Goal: Find specific page/section: Find specific page/section

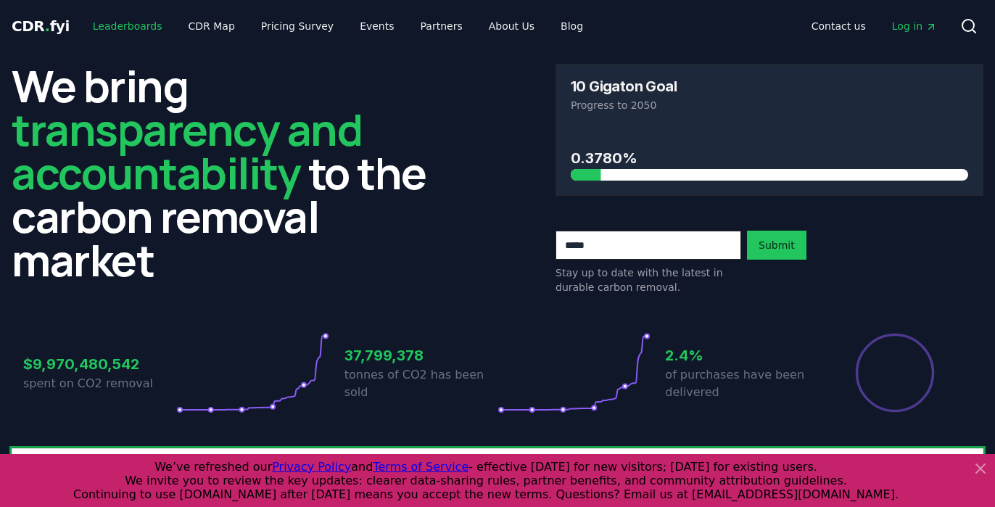
click at [127, 29] on link "Leaderboards" at bounding box center [127, 26] width 93 height 26
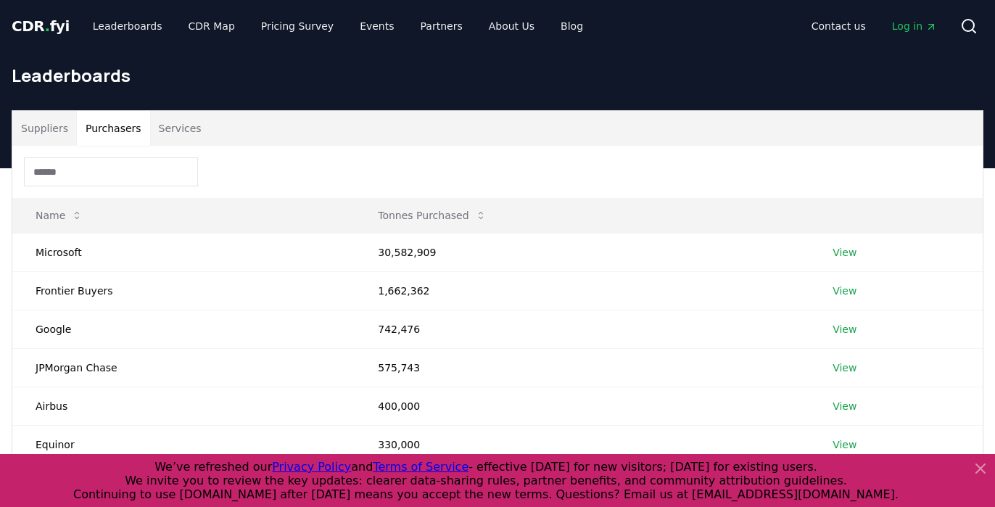
click at [129, 131] on button "Purchasers" at bounding box center [113, 128] width 73 height 35
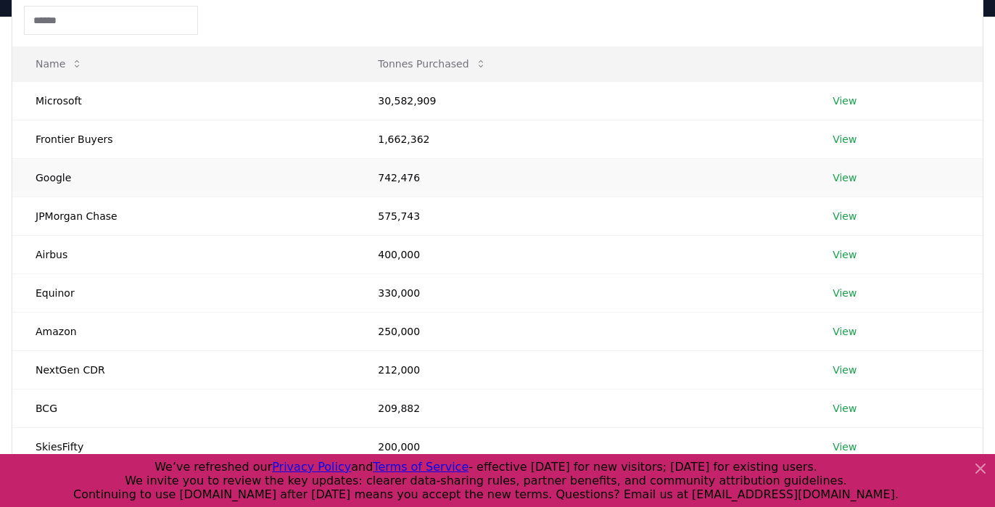
scroll to position [155, 0]
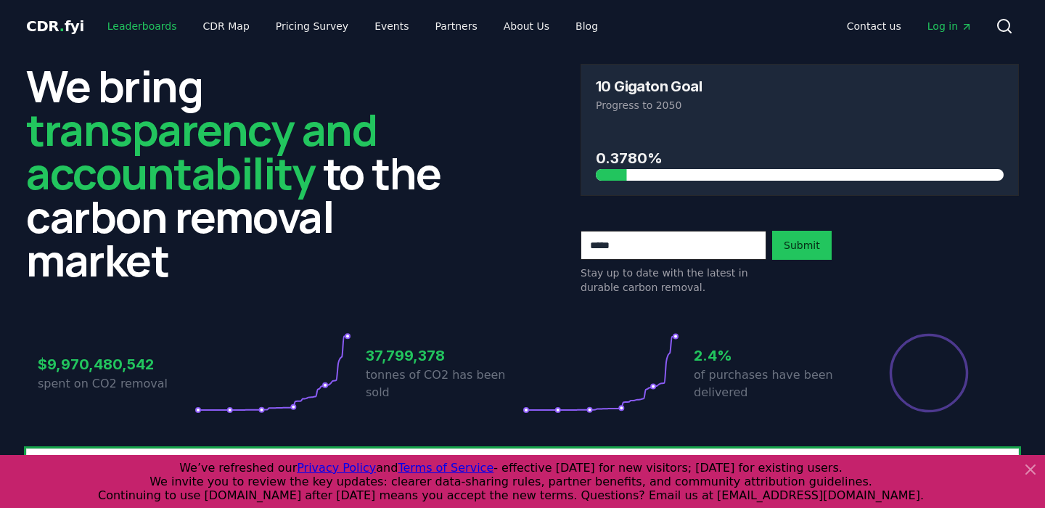
click at [144, 28] on link "Leaderboards" at bounding box center [142, 26] width 93 height 26
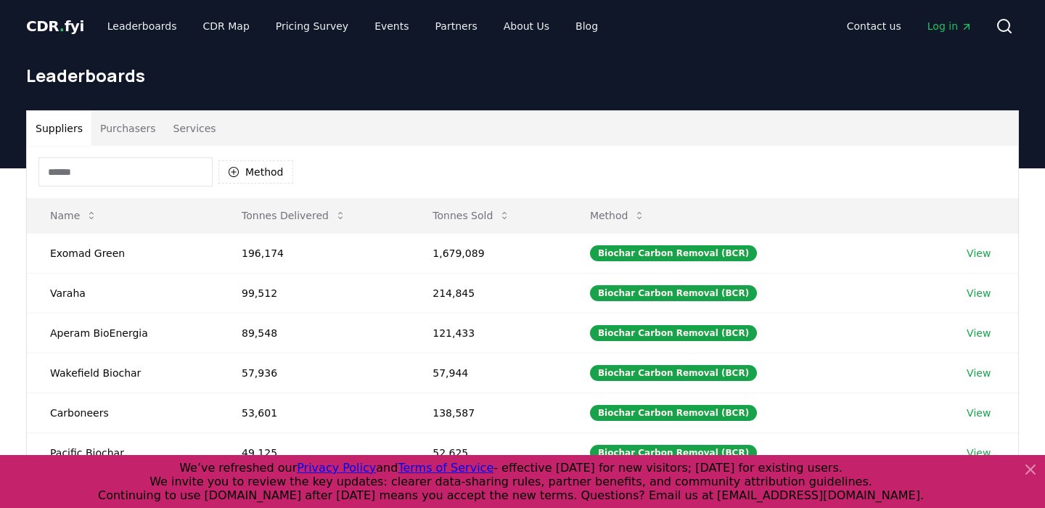
click at [123, 113] on button "Purchasers" at bounding box center [127, 128] width 73 height 35
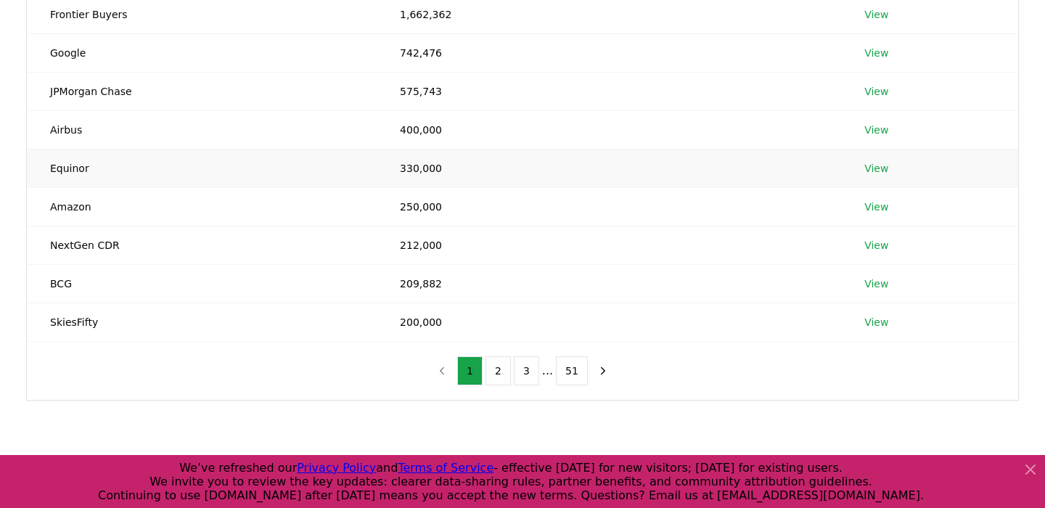
scroll to position [299, 0]
